Goal: Task Accomplishment & Management: Use online tool/utility

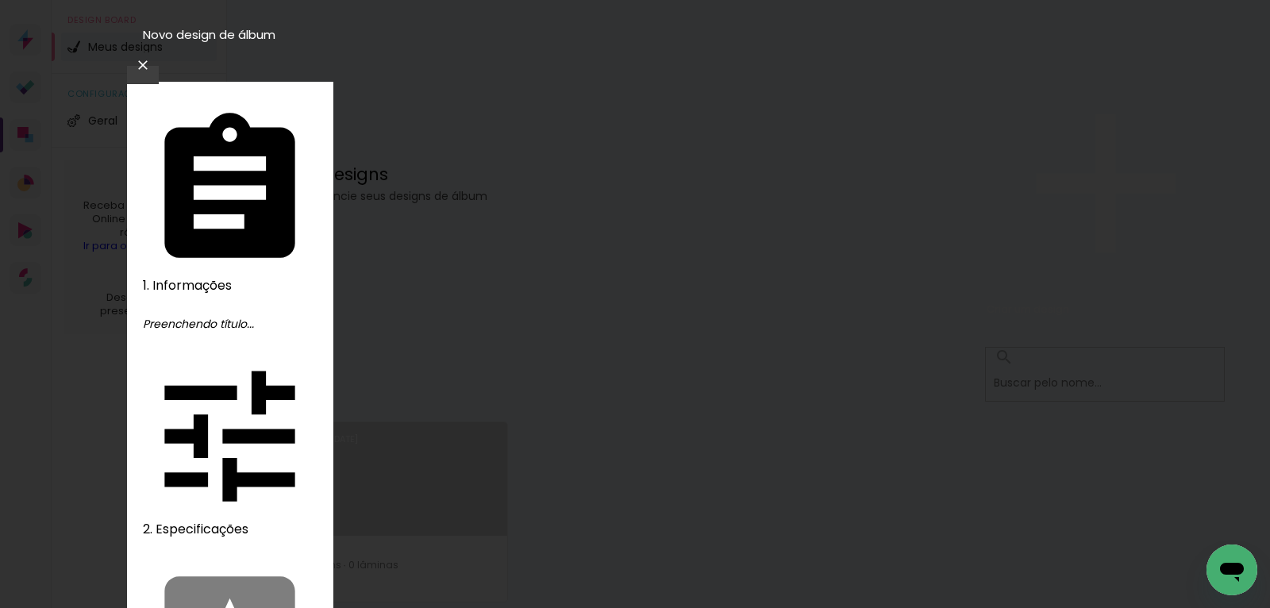
type input "14338"
type paper-input "14338"
click at [0, 0] on slot "Avançar" at bounding box center [0, 0] width 0 height 0
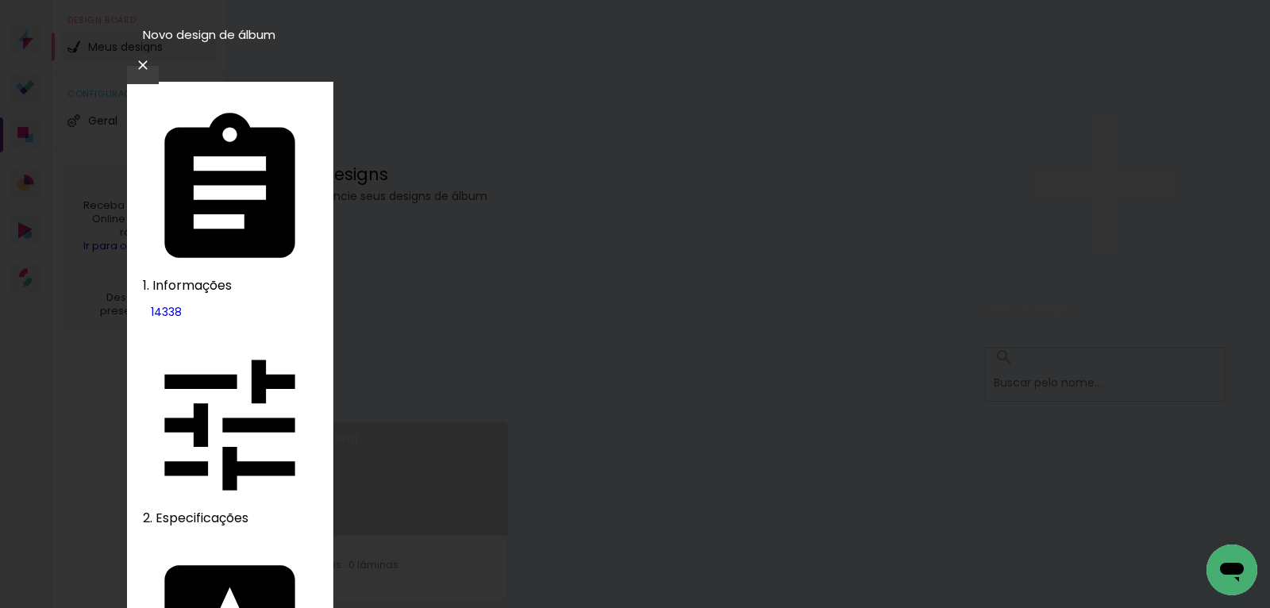
type paper-checkbox "on"
drag, startPoint x: 355, startPoint y: 447, endPoint x: 377, endPoint y: 467, distance: 29.8
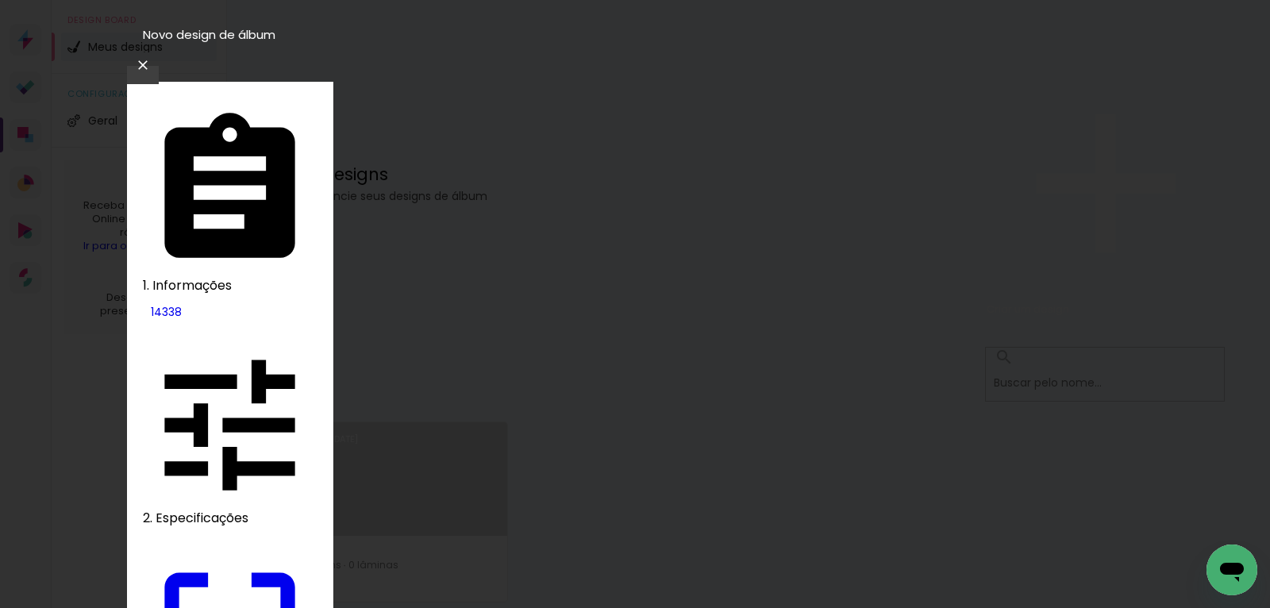
type input "22"
type paper-input "22"
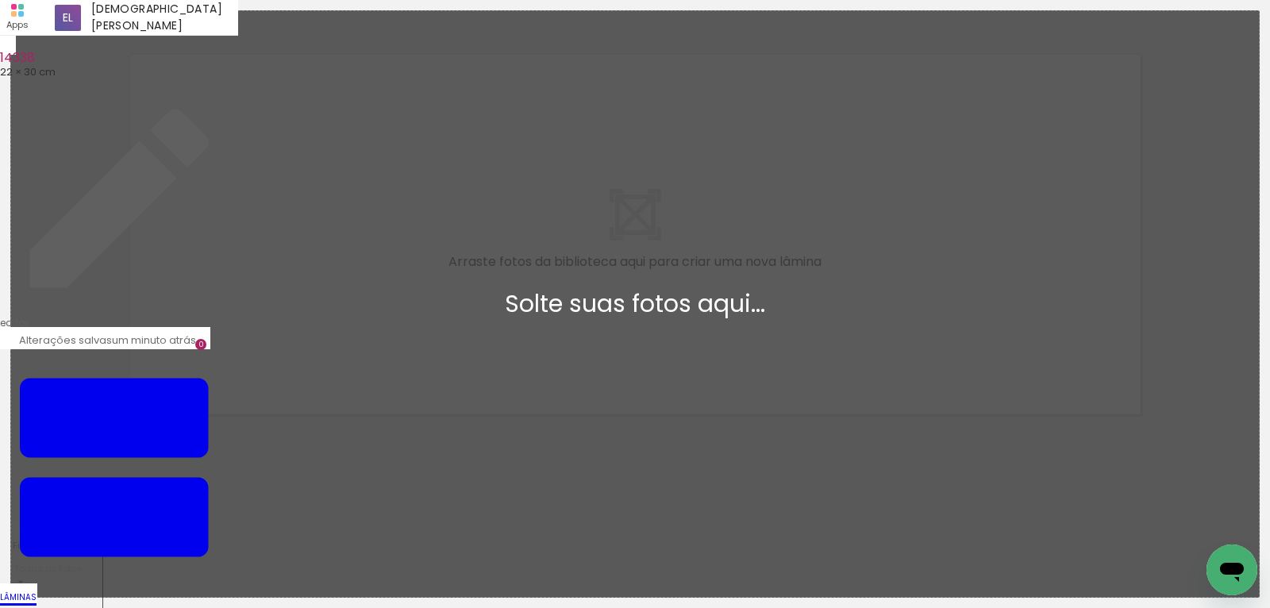
scroll to position [20, 0]
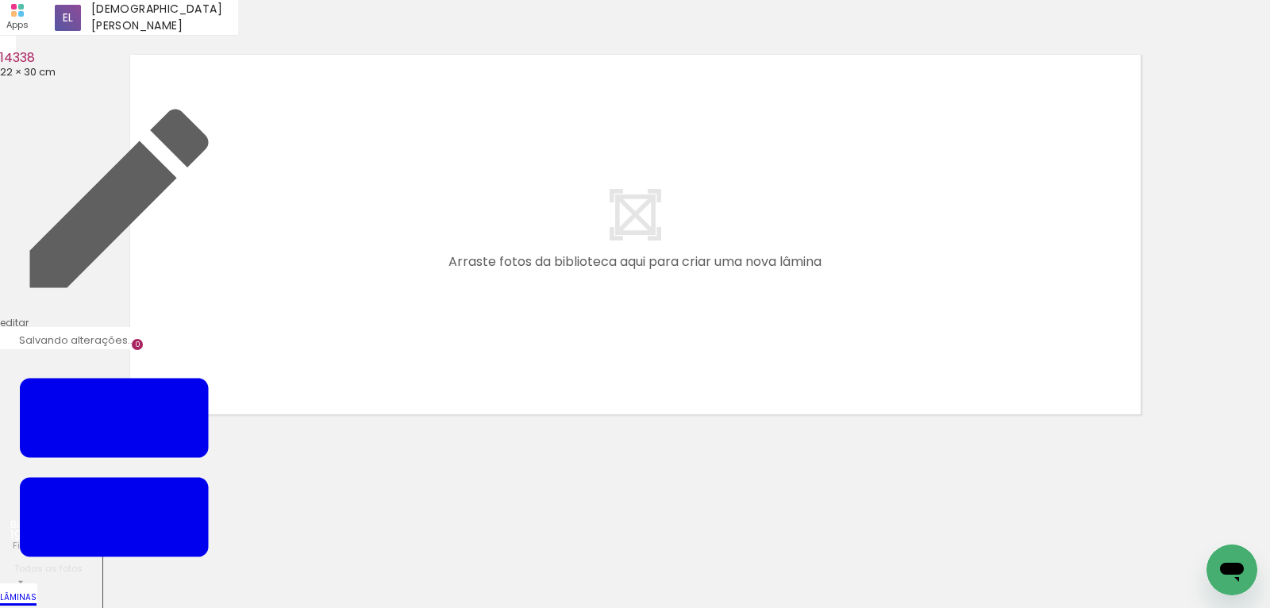
click at [802, 416] on quentale-layouter at bounding box center [635, 234] width 1028 height 377
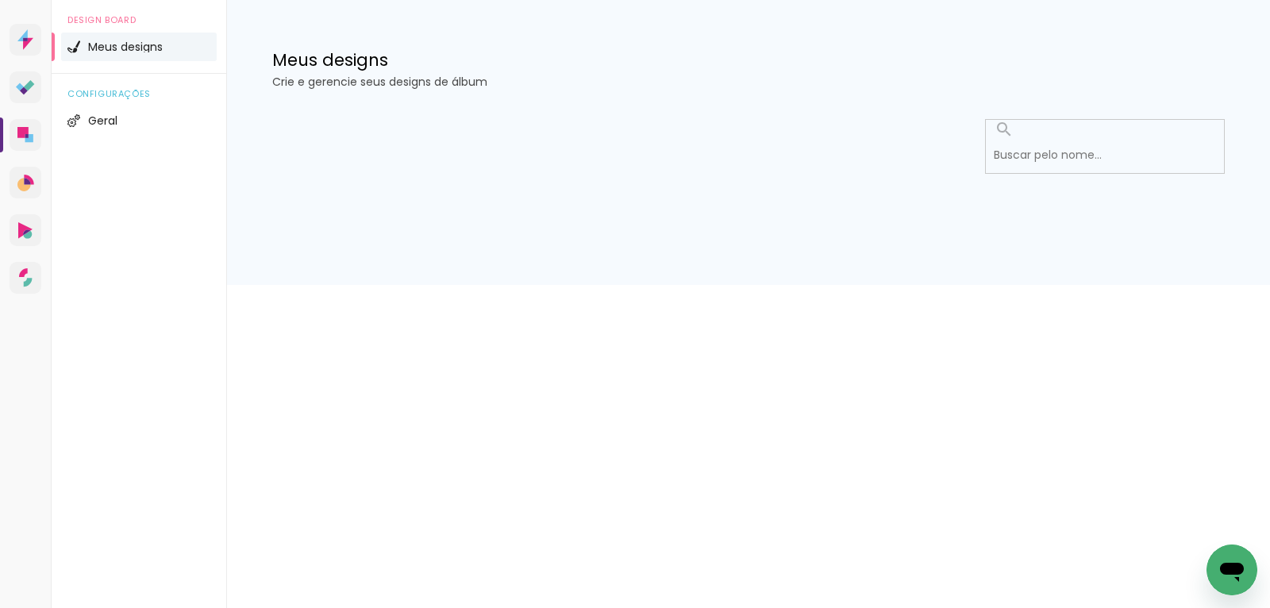
drag, startPoint x: 769, startPoint y: 377, endPoint x: 88, endPoint y: 121, distance: 728.0
click at [769, 285] on div "Prosite Website + Landing pages Proof Sistema de seleção e venda de fotos Desig…" at bounding box center [635, 142] width 1270 height 285
click at [31, 143] on icon at bounding box center [25, 135] width 16 height 16
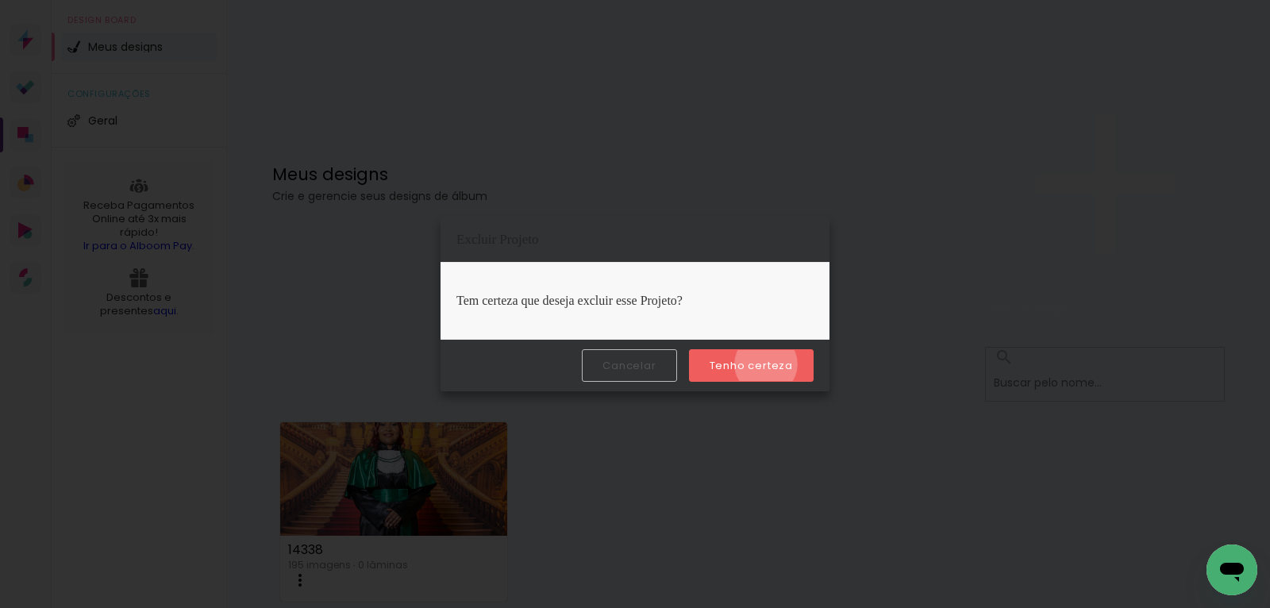
click at [0, 0] on slot "Tenho certeza" at bounding box center [0, 0] width 0 height 0
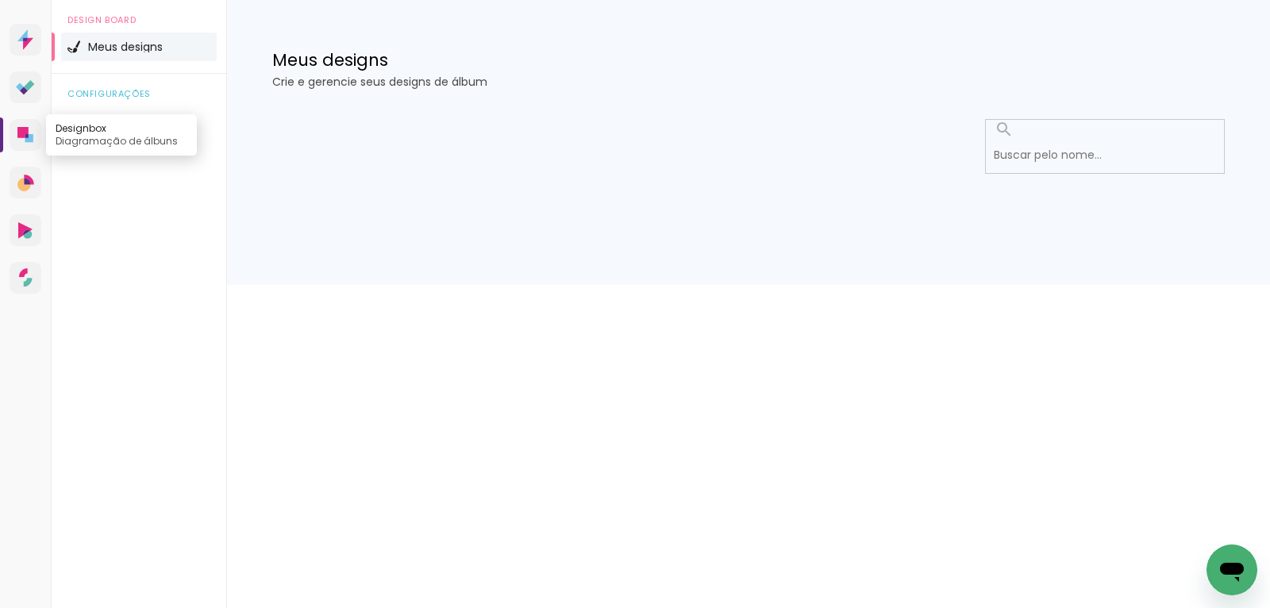
click at [26, 138] on icon at bounding box center [22, 132] width 11 height 11
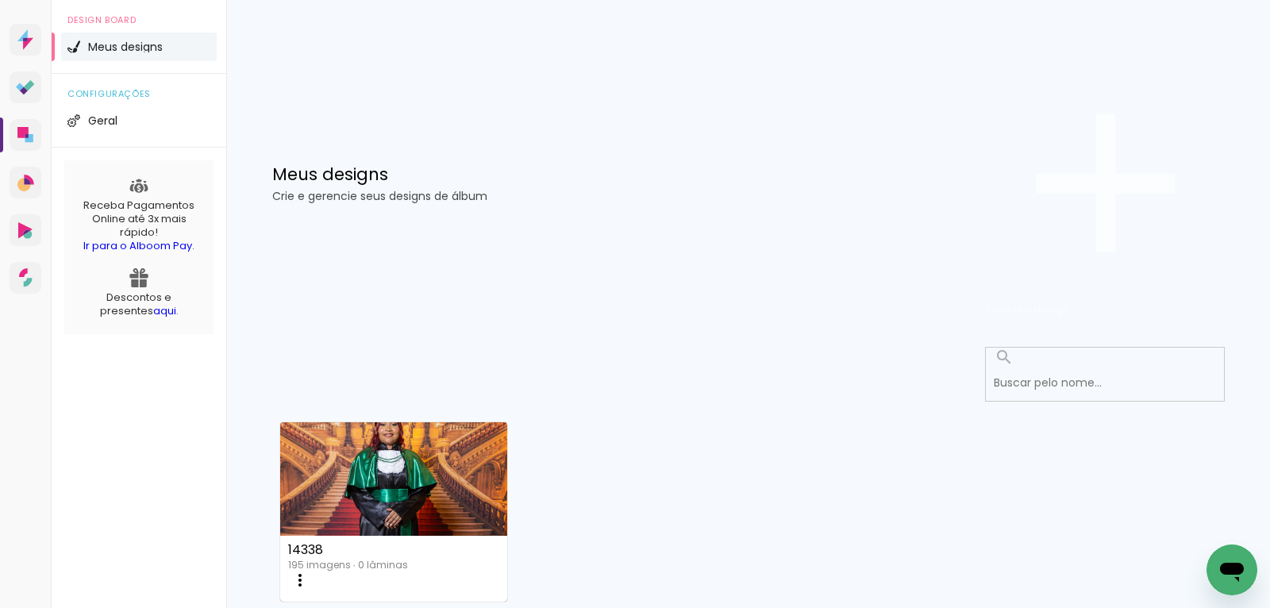
click at [1070, 302] on span "Criar um design" at bounding box center [1028, 309] width 83 height 15
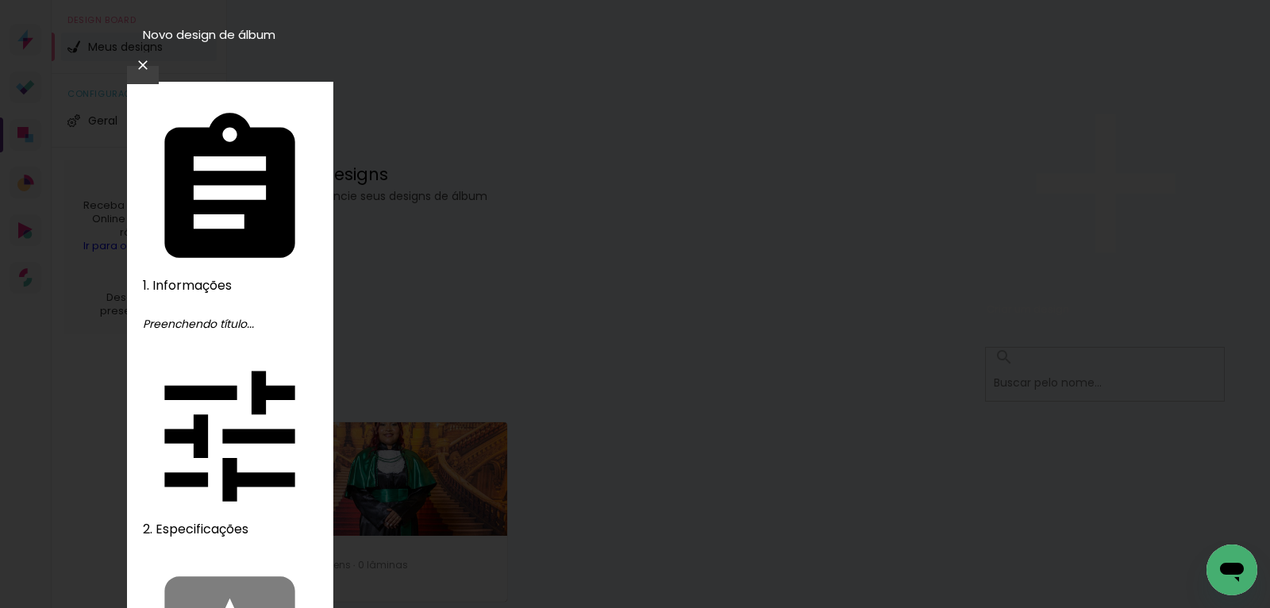
type input "14337"
type paper-input "14337"
click at [0, 0] on slot "Avançar" at bounding box center [0, 0] width 0 height 0
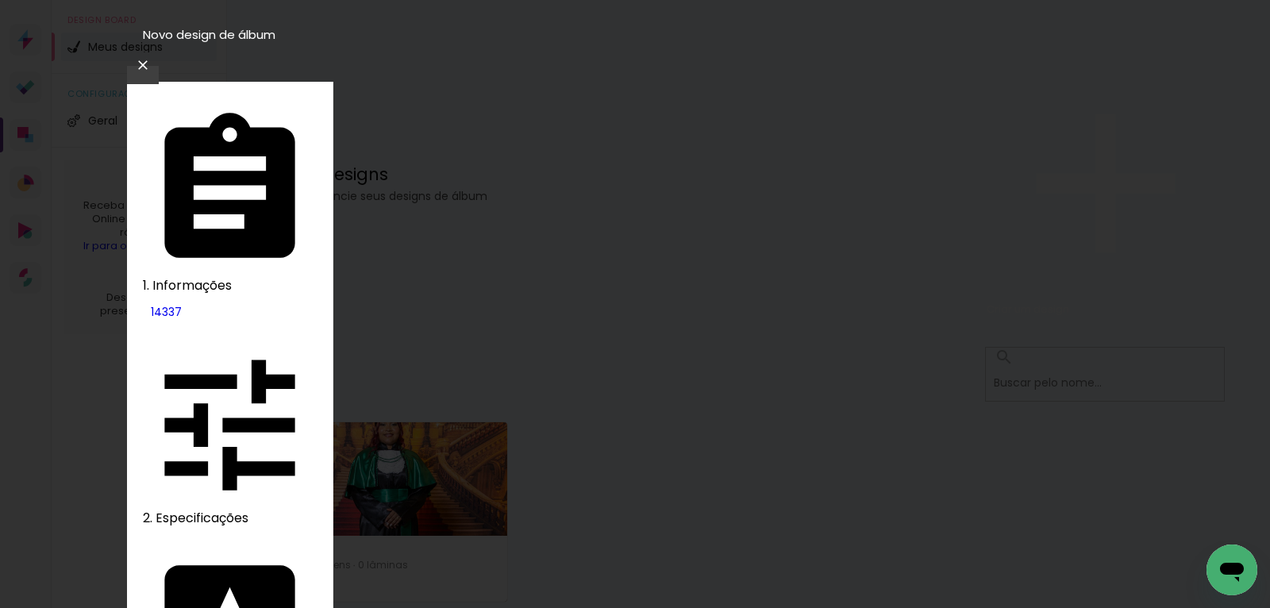
click at [0, 0] on slot "Tamanho Livre" at bounding box center [0, 0] width 0 height 0
click at [0, 0] on slot "Avançar" at bounding box center [0, 0] width 0 height 0
type paper-checkbox "on"
drag, startPoint x: 356, startPoint y: 447, endPoint x: 387, endPoint y: 467, distance: 37.5
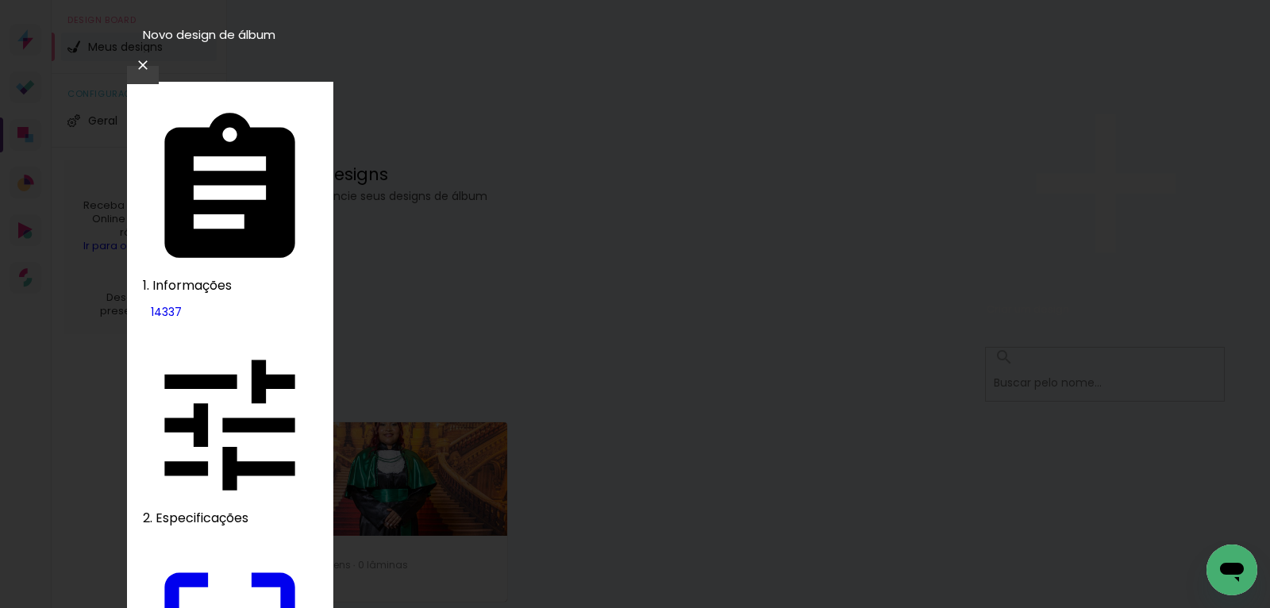
type input "22"
type paper-input "22"
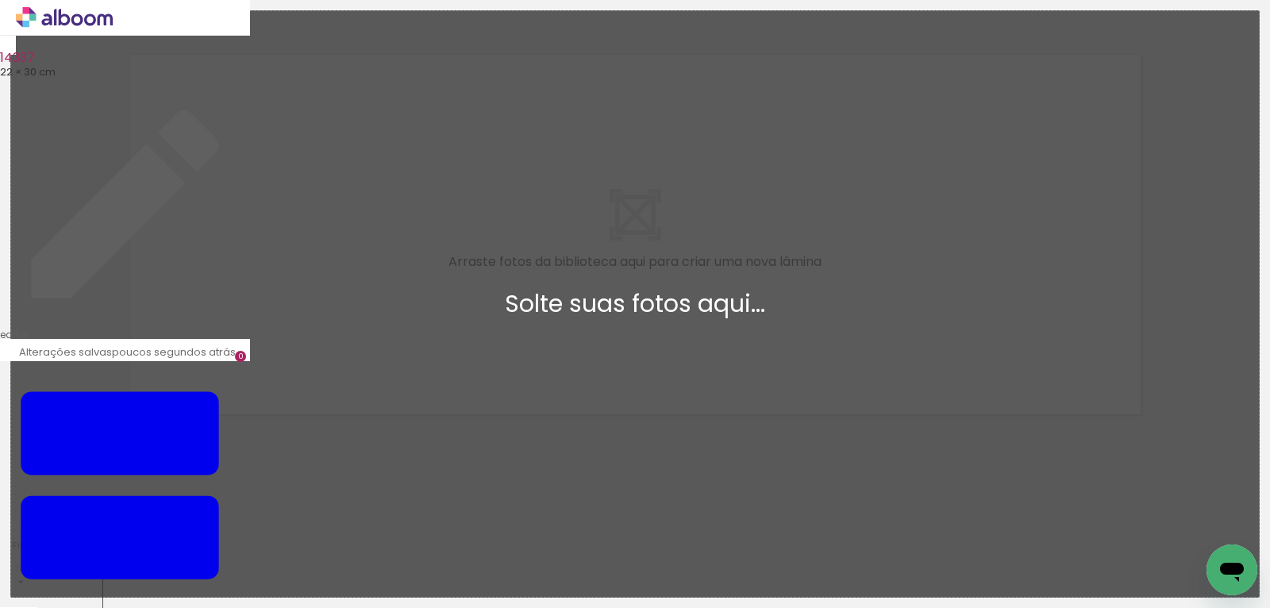
scroll to position [20, 0]
